Goal: Find specific page/section: Find specific page/section

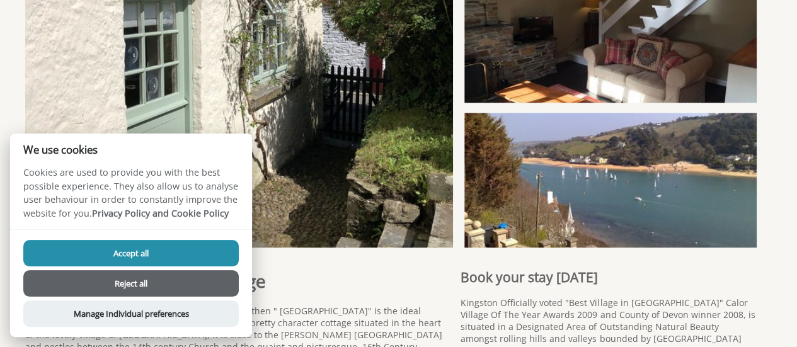
scroll to position [270, 0]
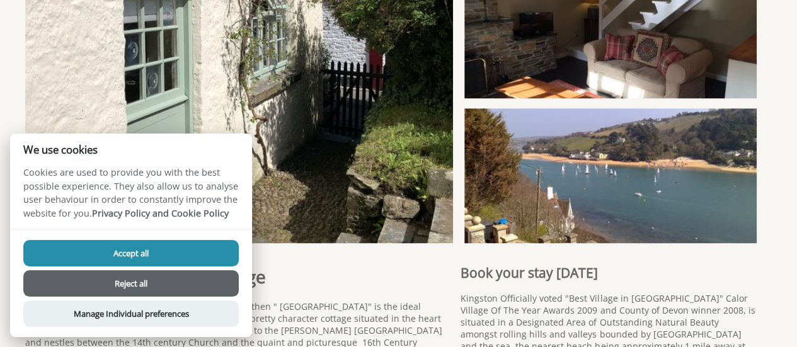
click at [144, 253] on button "Accept all" at bounding box center [130, 253] width 215 height 26
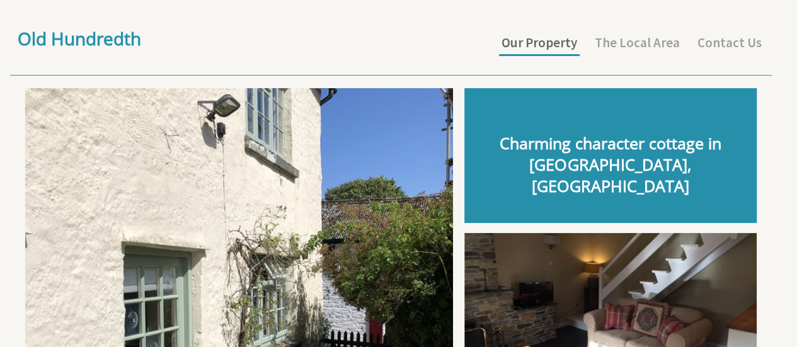
click at [543, 36] on link "Our Property" at bounding box center [539, 42] width 76 height 17
